Goal: Find contact information: Find contact information

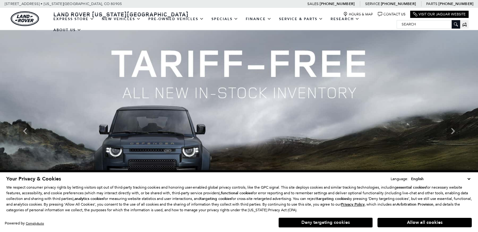
click at [333, 220] on button "Deny targeting cookies" at bounding box center [325, 222] width 94 height 10
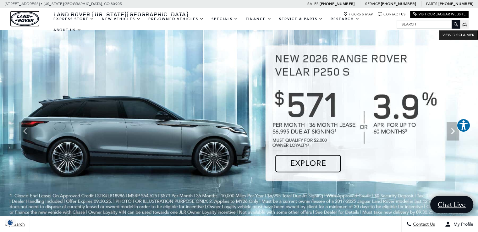
click at [20, 15] on img "land-rover" at bounding box center [25, 18] width 28 height 15
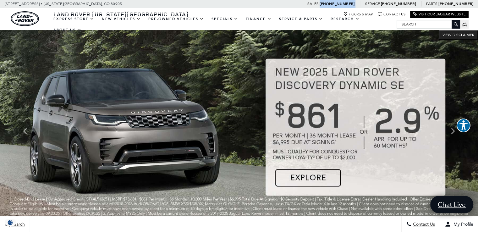
drag, startPoint x: 374, startPoint y: 3, endPoint x: 347, endPoint y: 3, distance: 27.0
click at [347, 3] on span "Sales : Call sales Phone Number 719-302-1000" at bounding box center [330, 4] width 57 height 4
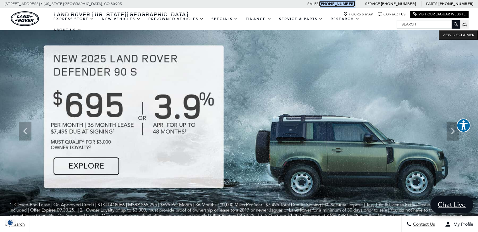
copy span "[PHONE_NUMBER]"
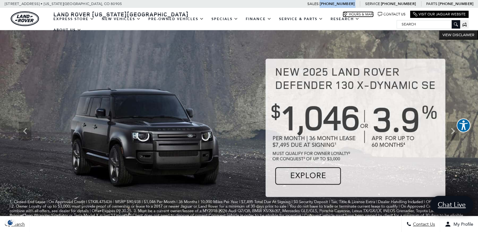
click at [355, 13] on link "Hours & Map" at bounding box center [358, 14] width 30 height 5
